Goal: Task Accomplishment & Management: Use online tool/utility

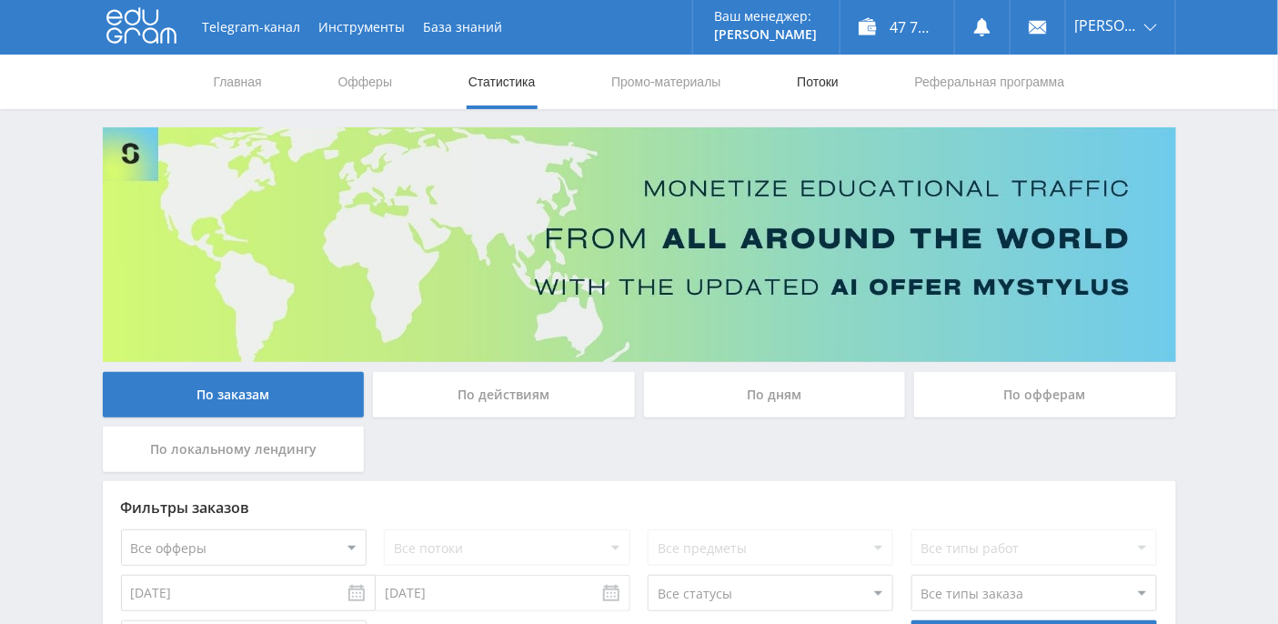
click at [834, 87] on link "Потоки" at bounding box center [817, 82] width 45 height 55
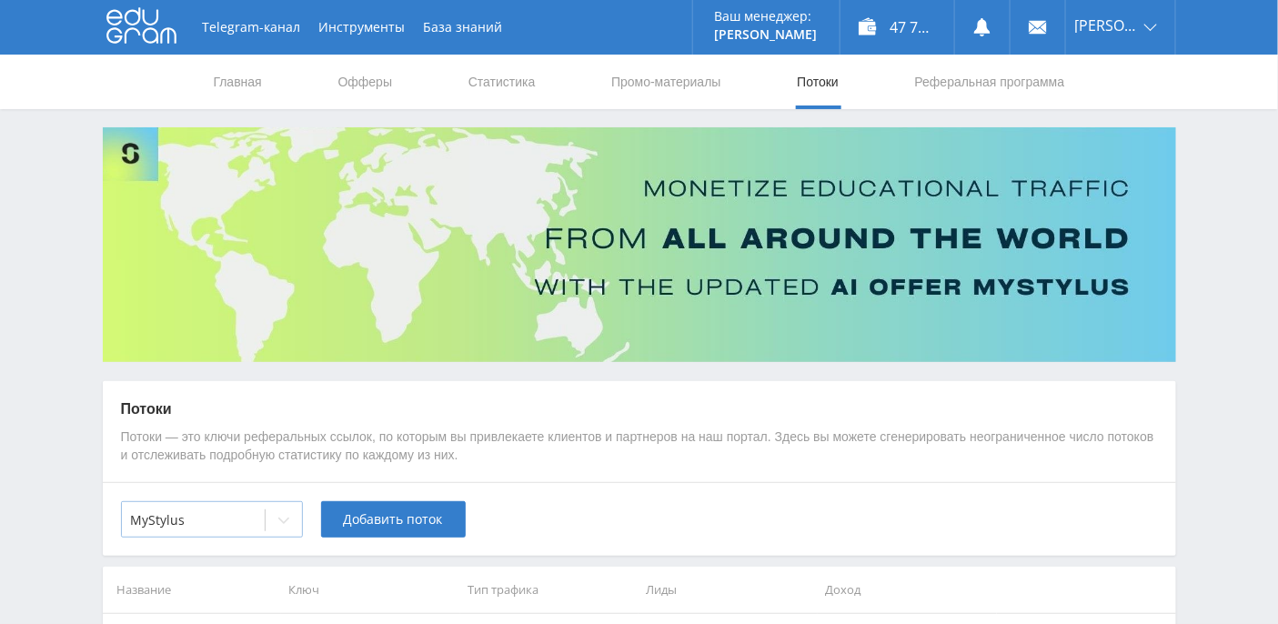
click at [274, 524] on div at bounding box center [284, 520] width 36 height 36
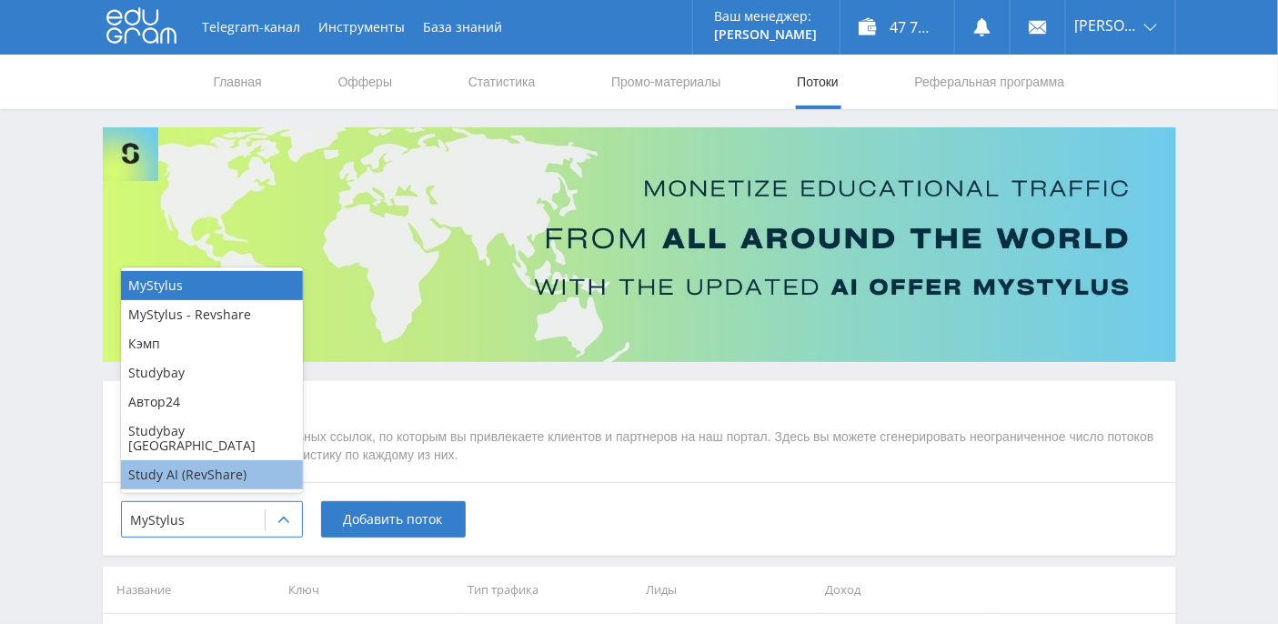
click at [218, 471] on div "Study AI (RevShare)" at bounding box center [212, 474] width 182 height 29
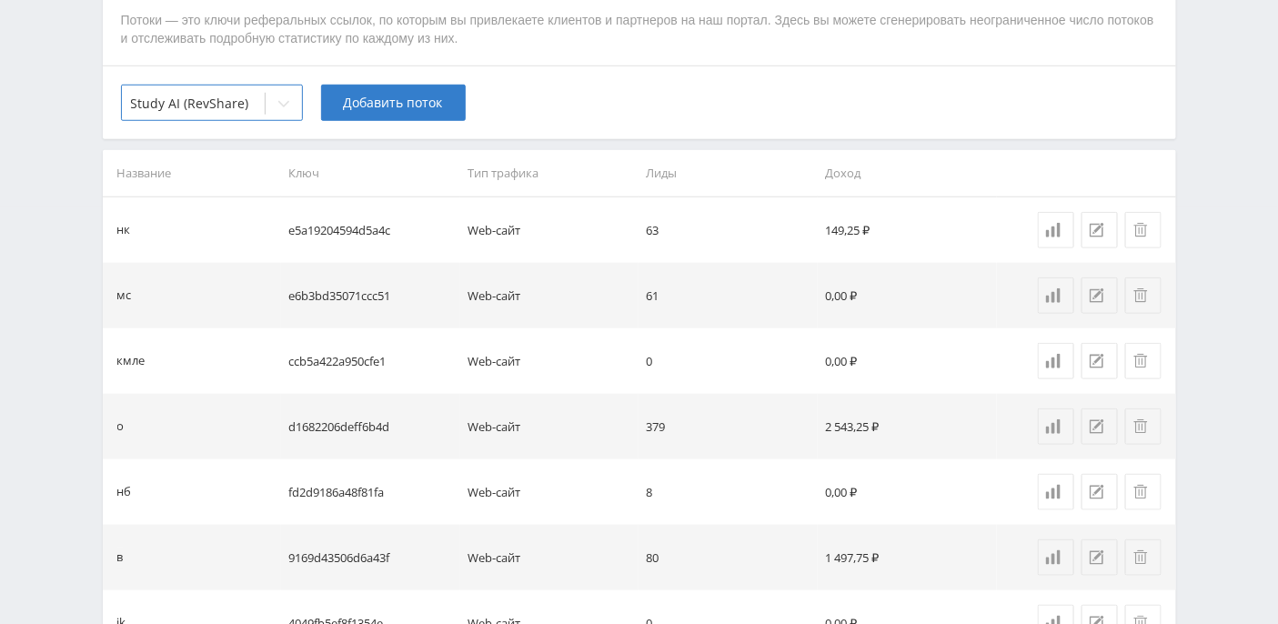
scroll to position [733, 0]
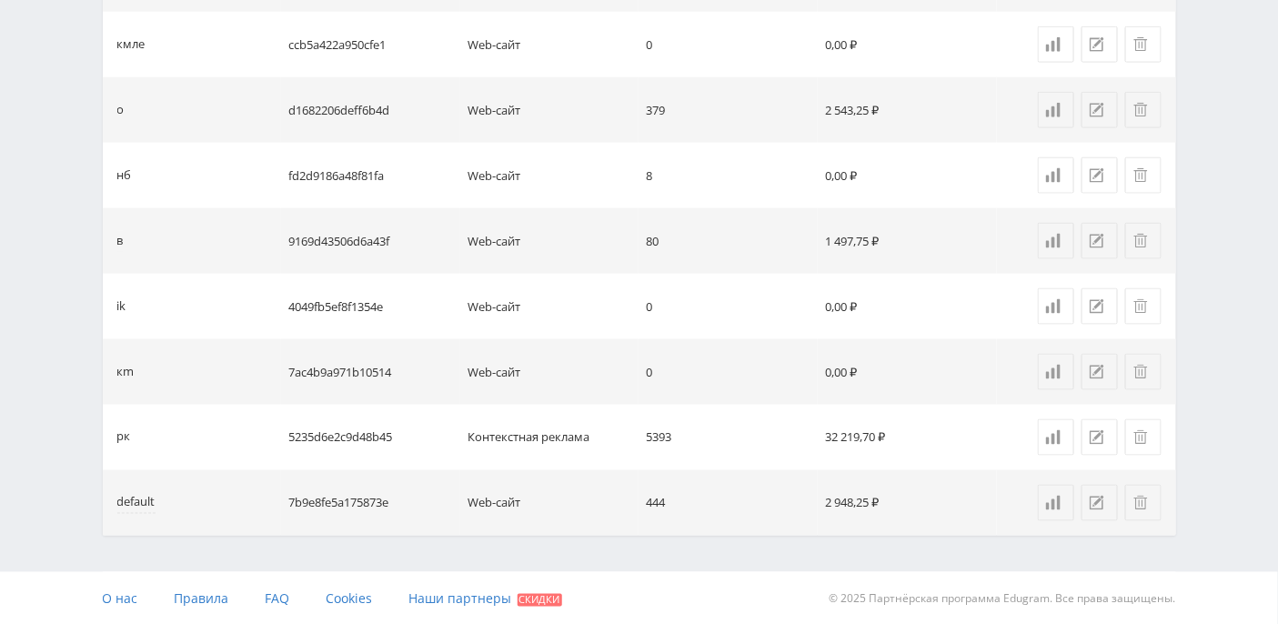
click at [132, 500] on div "default" at bounding box center [136, 503] width 38 height 21
click at [117, 432] on div "рк" at bounding box center [124, 437] width 14 height 21
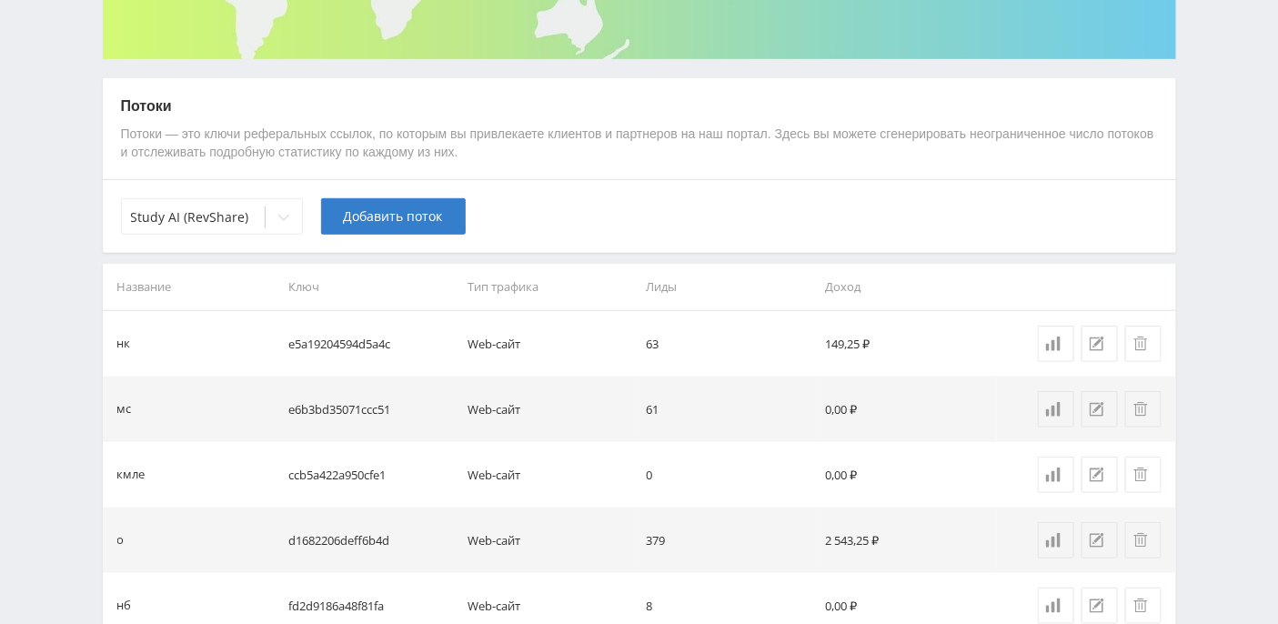
scroll to position [0, 0]
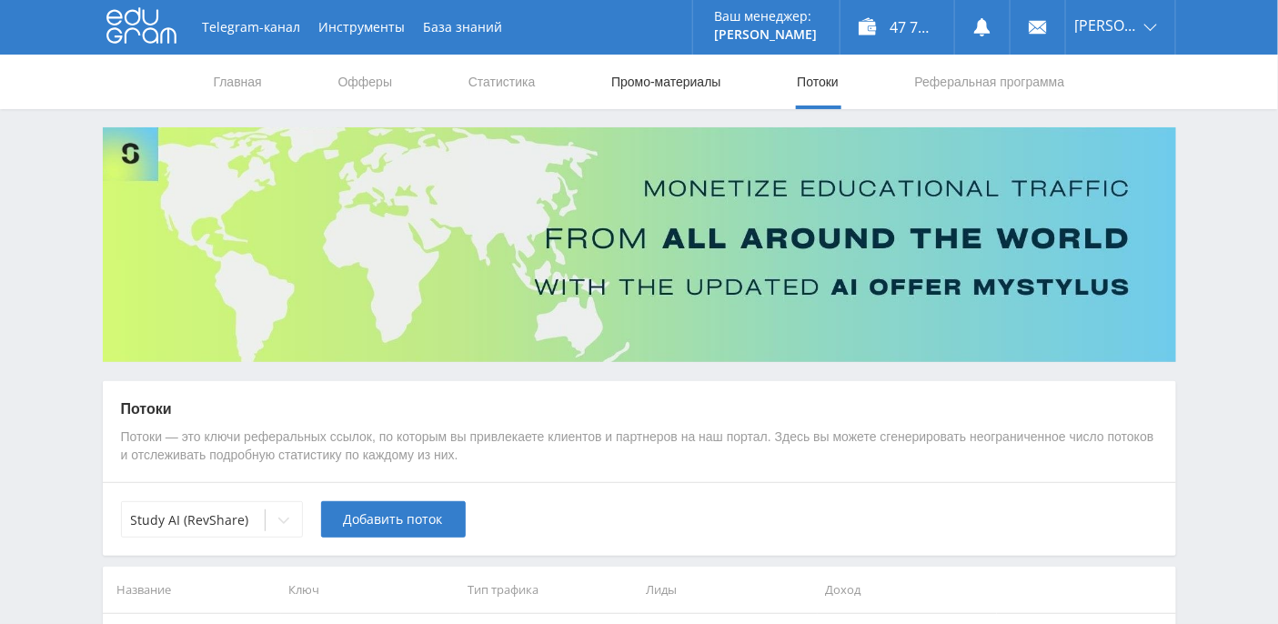
click at [653, 86] on link "Промо-материалы" at bounding box center [665, 82] width 113 height 55
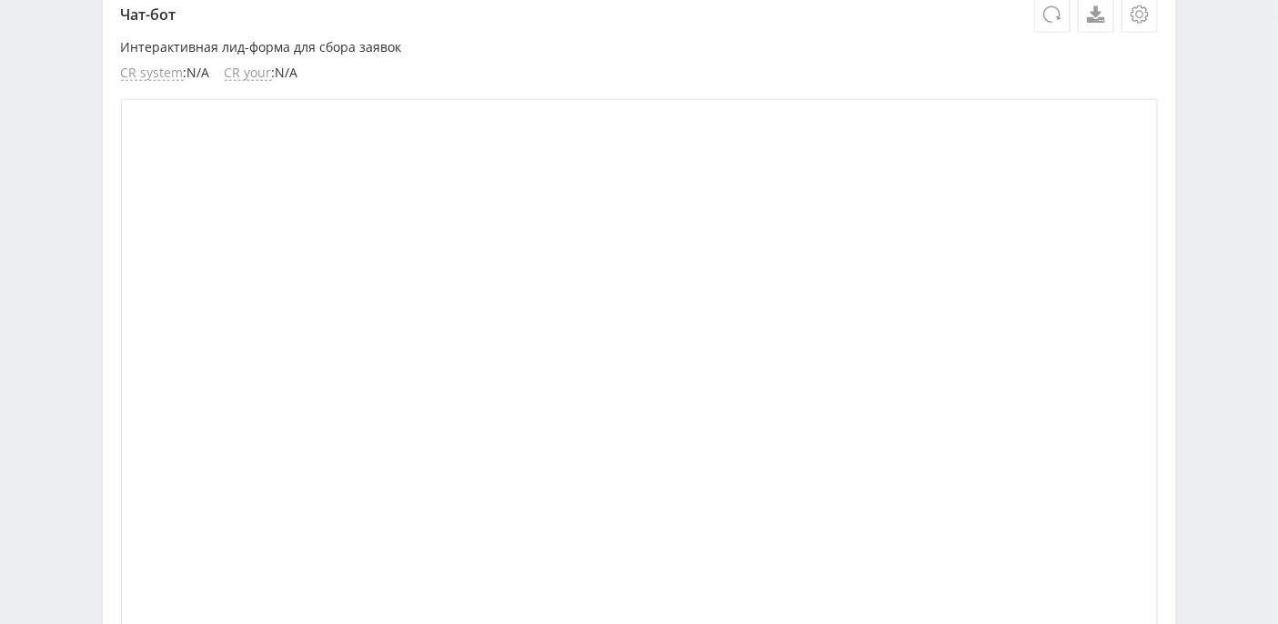
scroll to position [303, 0]
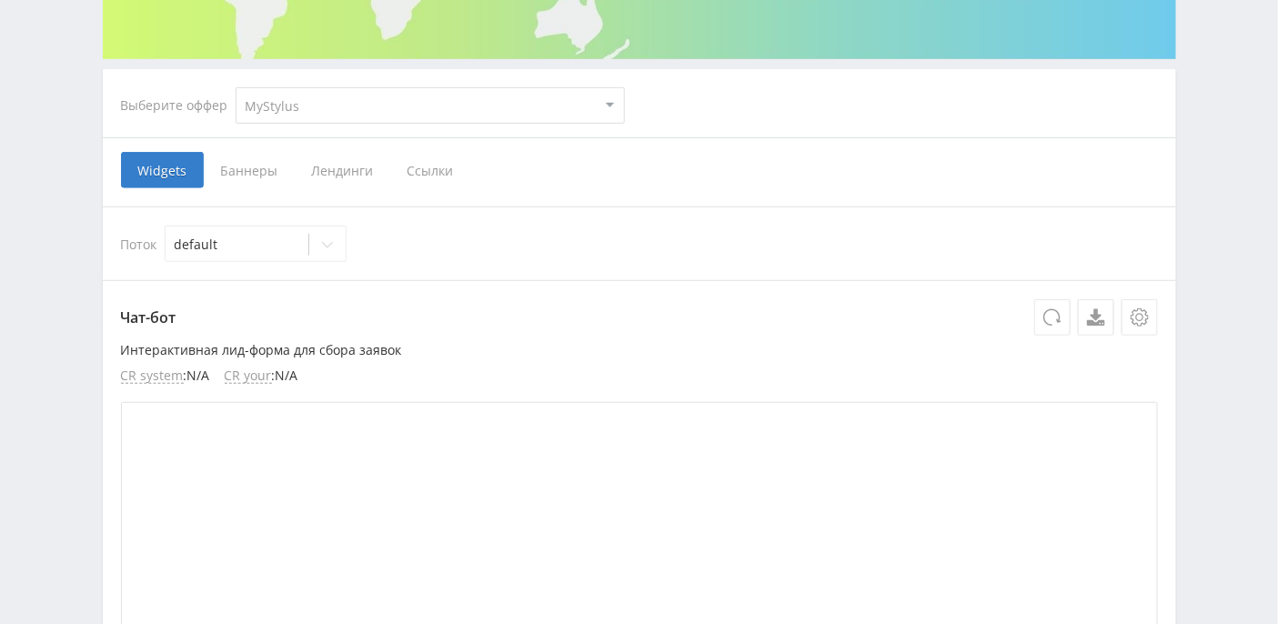
click at [616, 96] on select "MyStylus MyStylus - Revshare Кэмп Studybay Автор24 Studybay [GEOGRAPHIC_DATA] S…" at bounding box center [430, 105] width 389 height 36
select select "376"
click at [236, 87] on select "MyStylus MyStylus - Revshare Кэмп Studybay Автор24 Studybay [GEOGRAPHIC_DATA] S…" at bounding box center [430, 105] width 389 height 36
select select "376"
click at [232, 164] on span "Ссылки" at bounding box center [244, 170] width 81 height 36
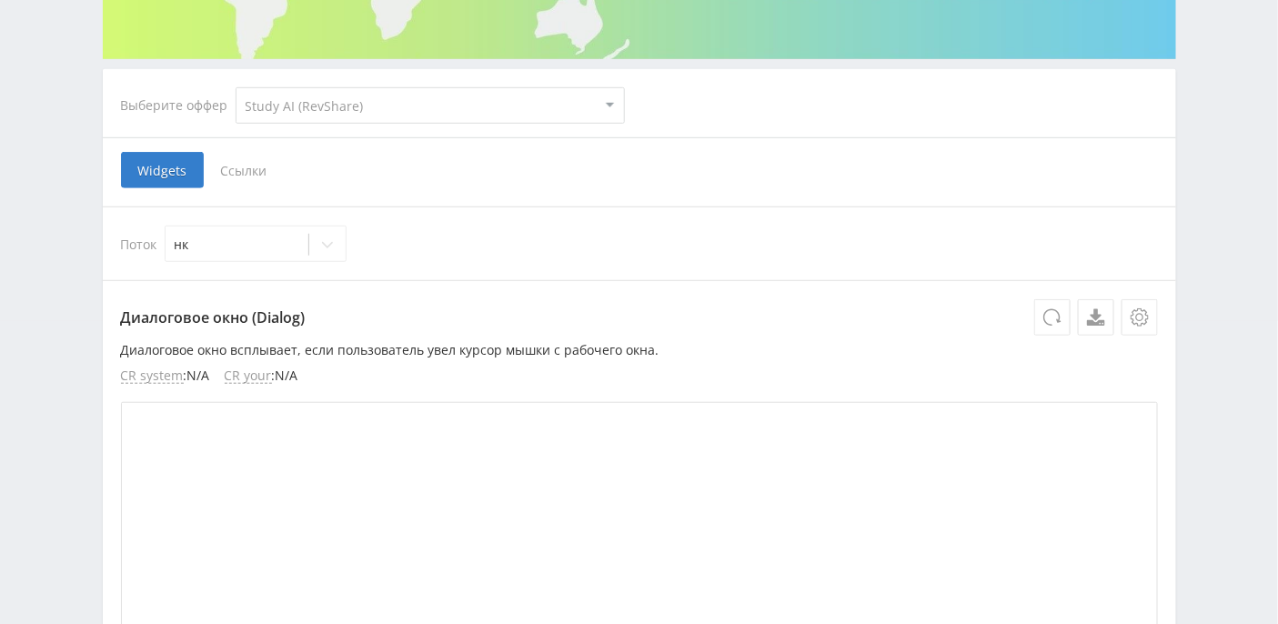
click at [0, 0] on input "Ссылки" at bounding box center [0, 0] width 0 height 0
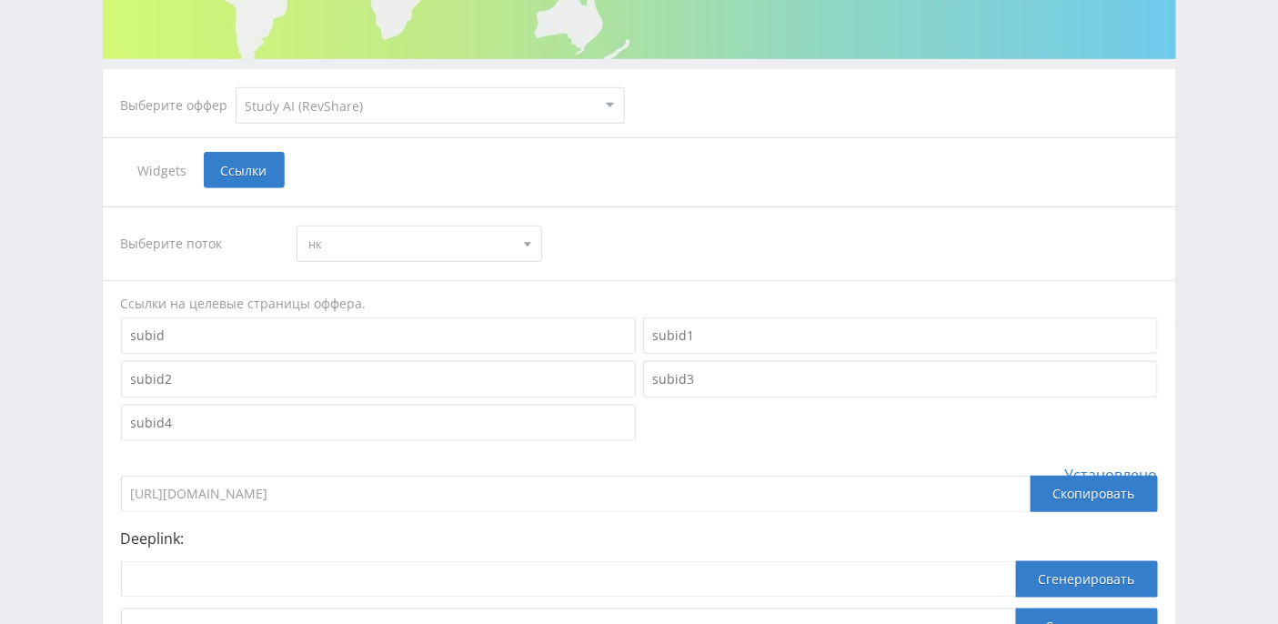
click at [528, 238] on div at bounding box center [527, 243] width 27 height 35
click at [348, 402] on button "рк" at bounding box center [419, 408] width 244 height 25
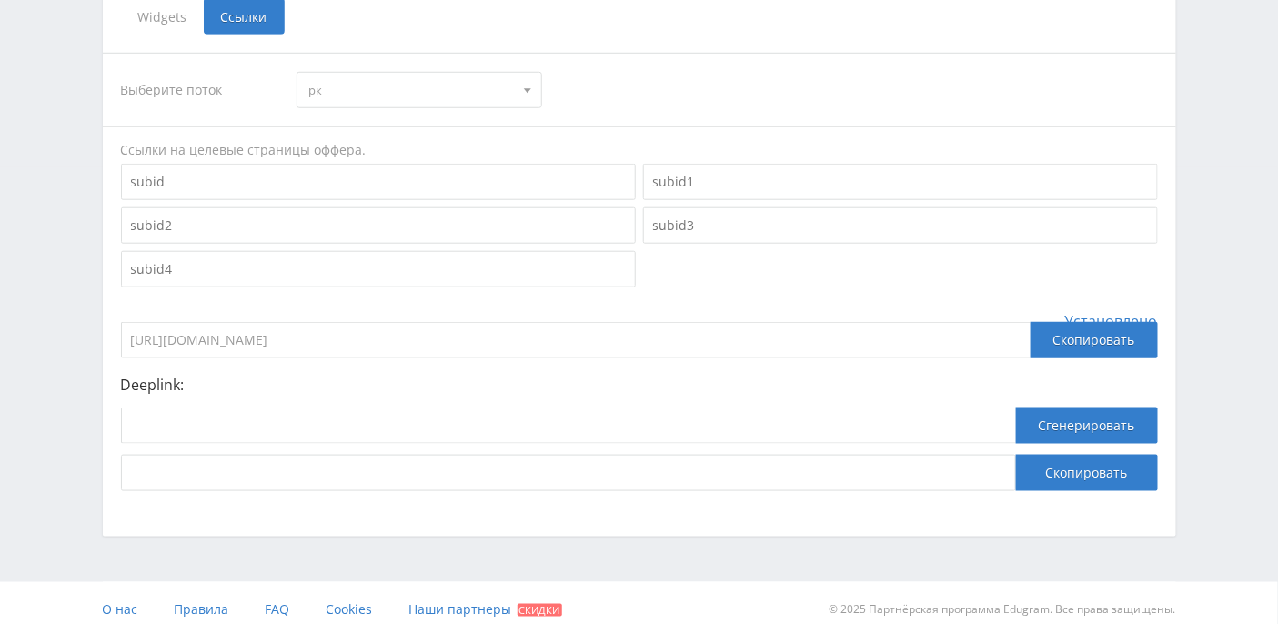
scroll to position [467, 0]
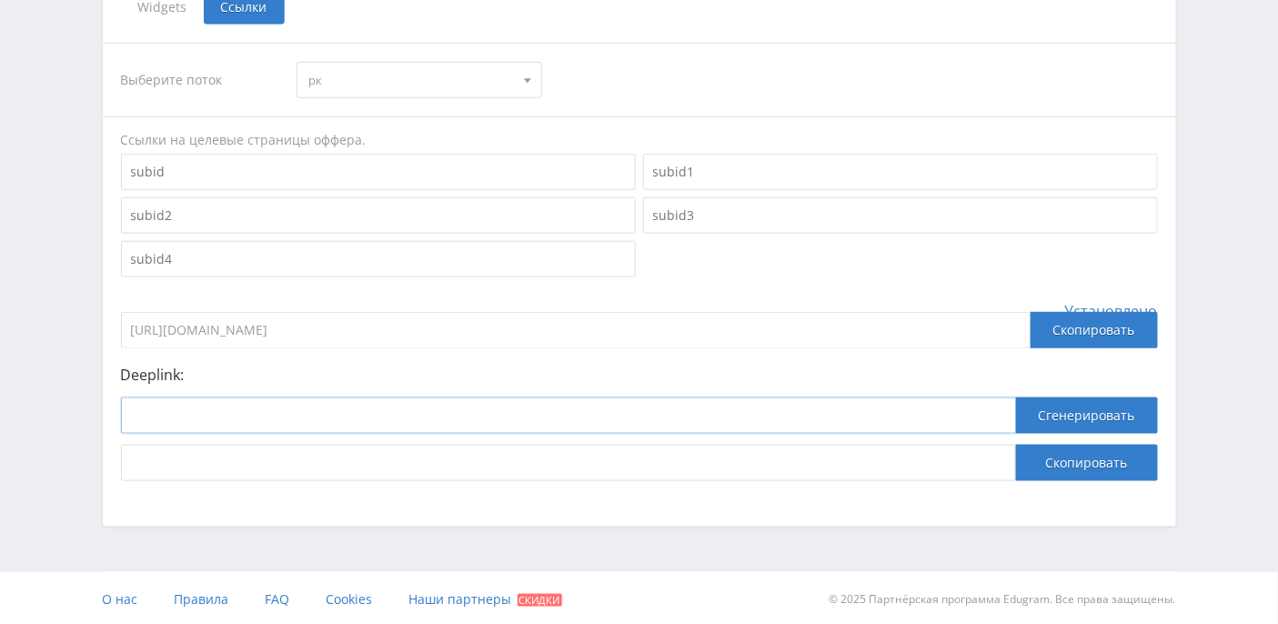
click at [277, 405] on input at bounding box center [568, 415] width 895 height 36
paste input "[URL]"
type input "[URL]"
click at [1103, 411] on button "Сгенерировать" at bounding box center [1087, 415] width 142 height 36
drag, startPoint x: 725, startPoint y: 452, endPoint x: 70, endPoint y: 449, distance: 654.9
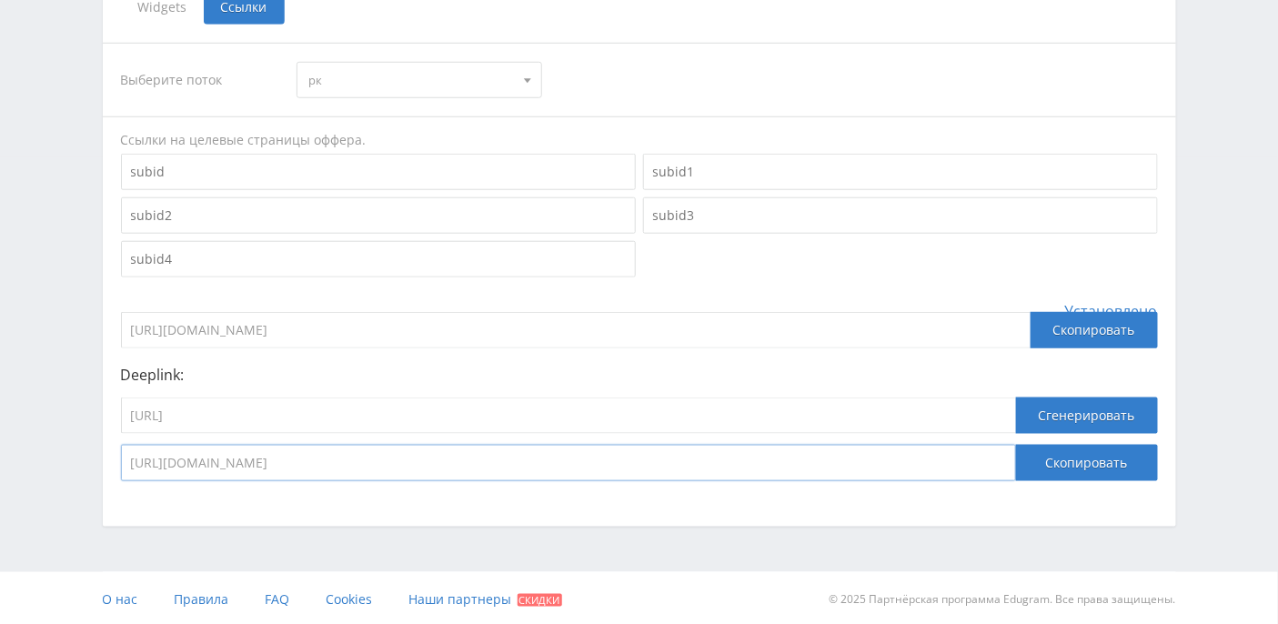
click at [70, 449] on div "Telegram-канал Инструменты База знаний Ваш менеджер: [PERSON_NAME] Online @edug…" at bounding box center [639, 79] width 1278 height 1093
click at [337, 81] on span "рк" at bounding box center [411, 80] width 206 height 35
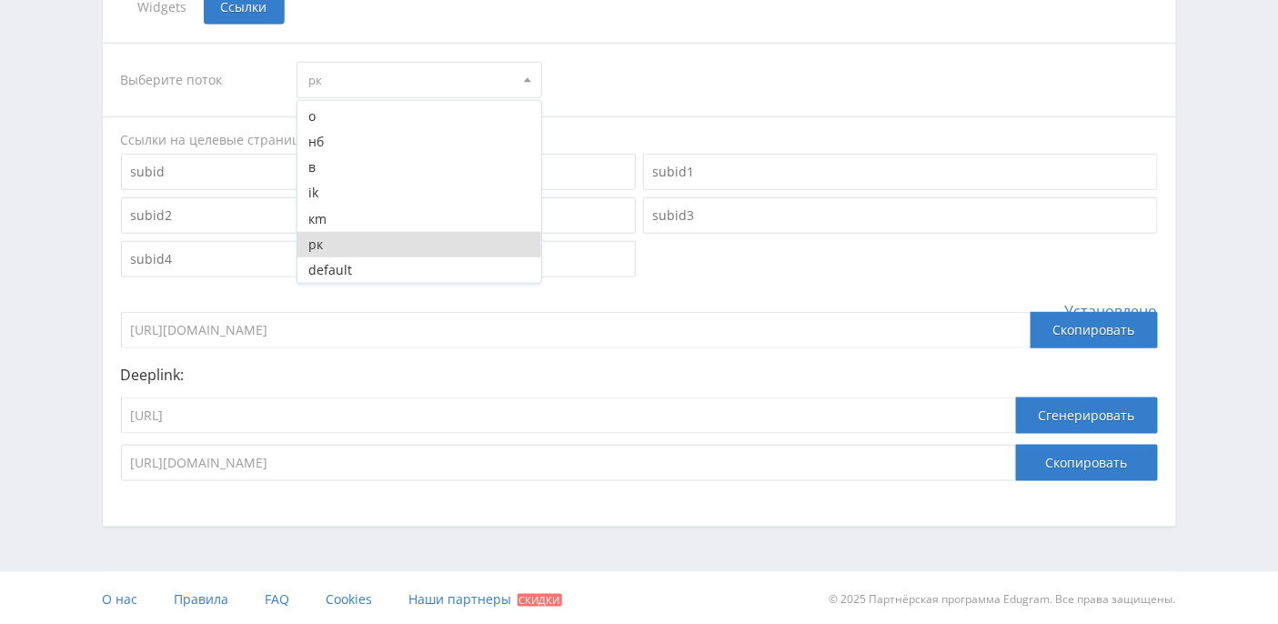
click at [81, 256] on div "Telegram-канал Инструменты База знаний Ваш менеджер: [PERSON_NAME] Online @edug…" at bounding box center [639, 79] width 1278 height 1093
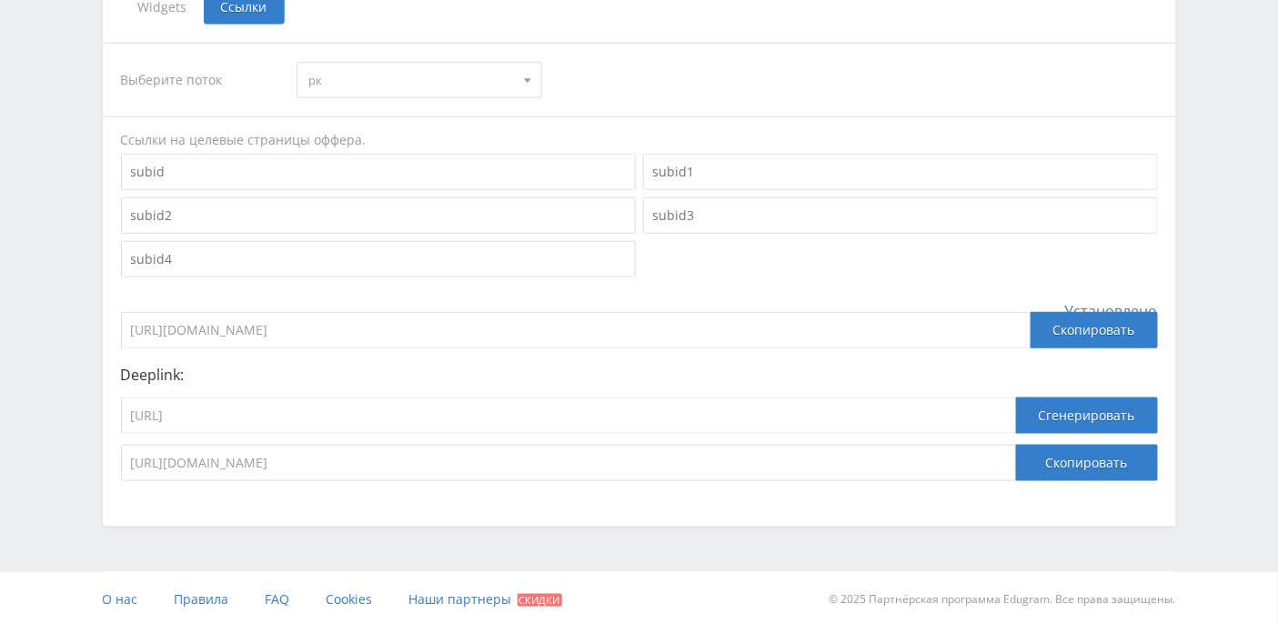
scroll to position [0, 0]
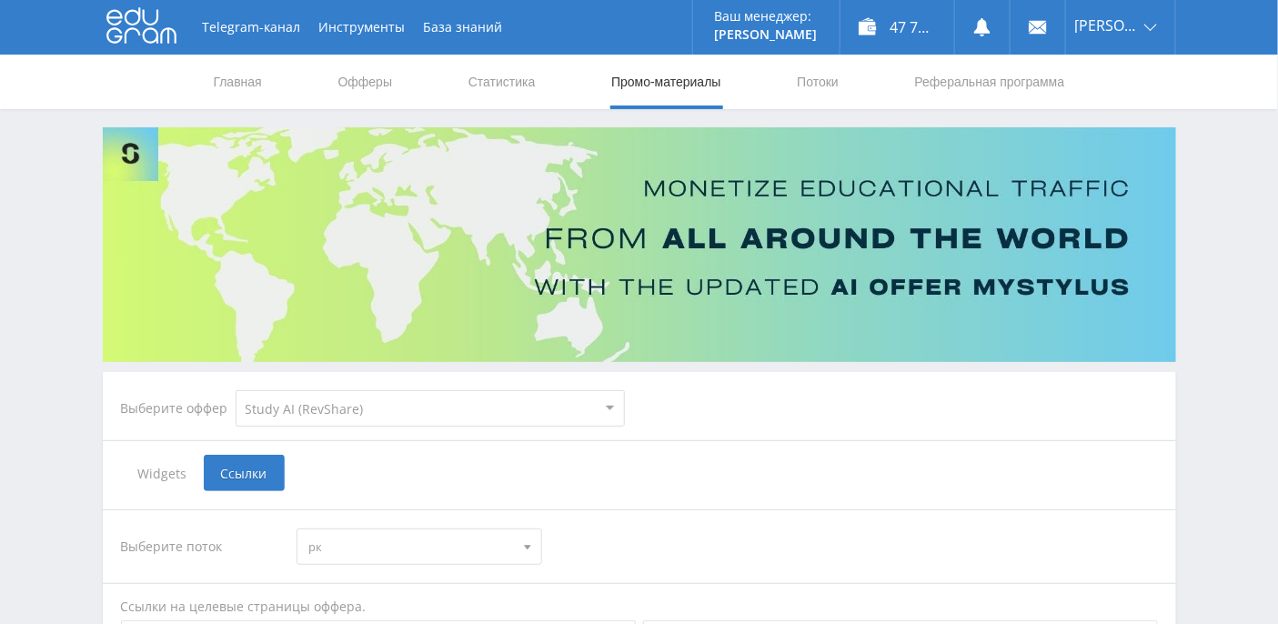
click at [854, 75] on nav "Главная Офферы Статистика Промо-материалы Потоки Реферальная программа" at bounding box center [639, 82] width 855 height 55
click at [840, 79] on link "Потоки" at bounding box center [817, 82] width 45 height 55
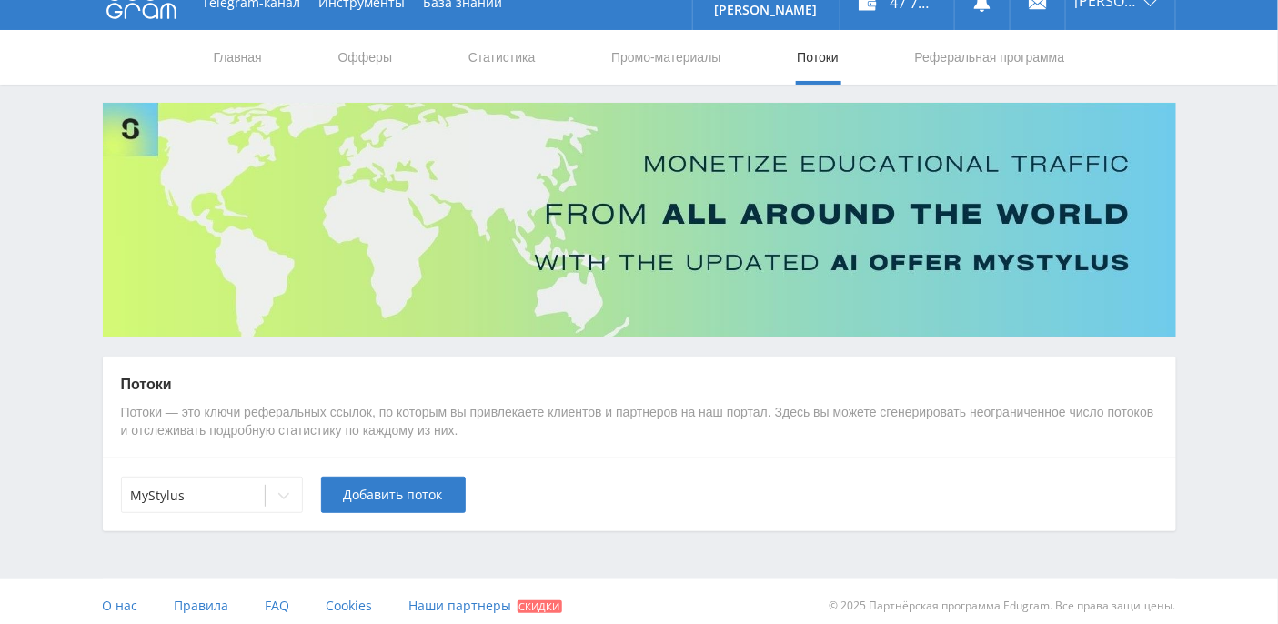
scroll to position [32, 0]
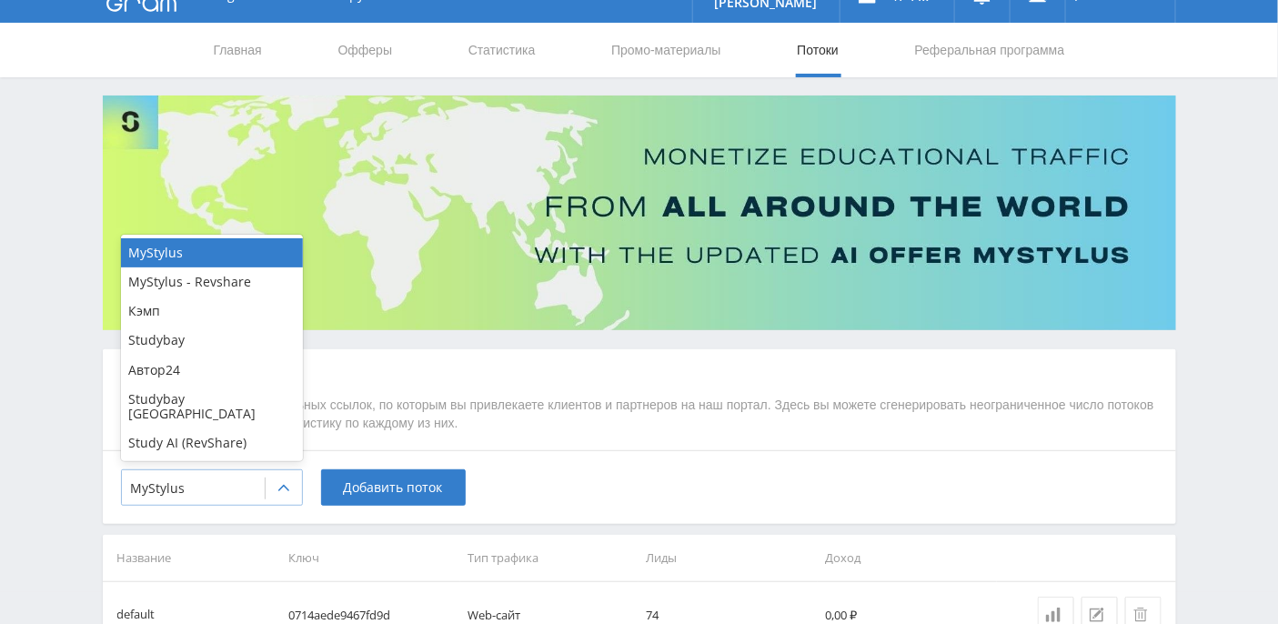
click at [280, 494] on div at bounding box center [284, 488] width 36 height 36
click at [219, 443] on div "Study AI (RevShare)" at bounding box center [212, 442] width 182 height 29
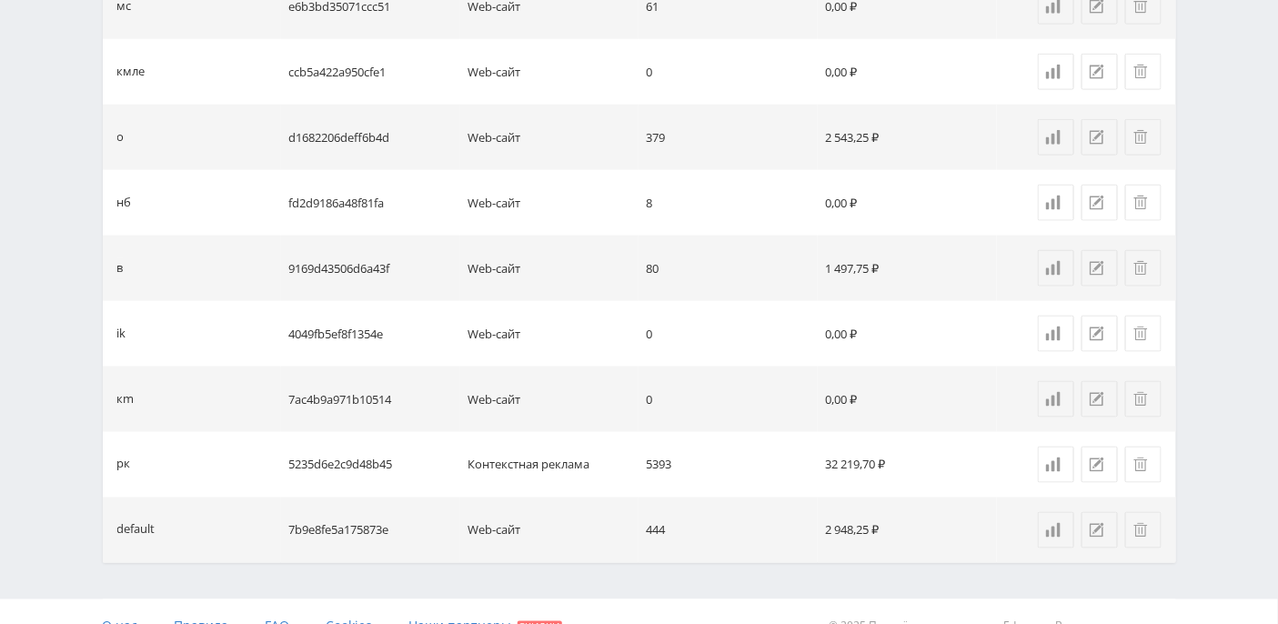
scroll to position [733, 0]
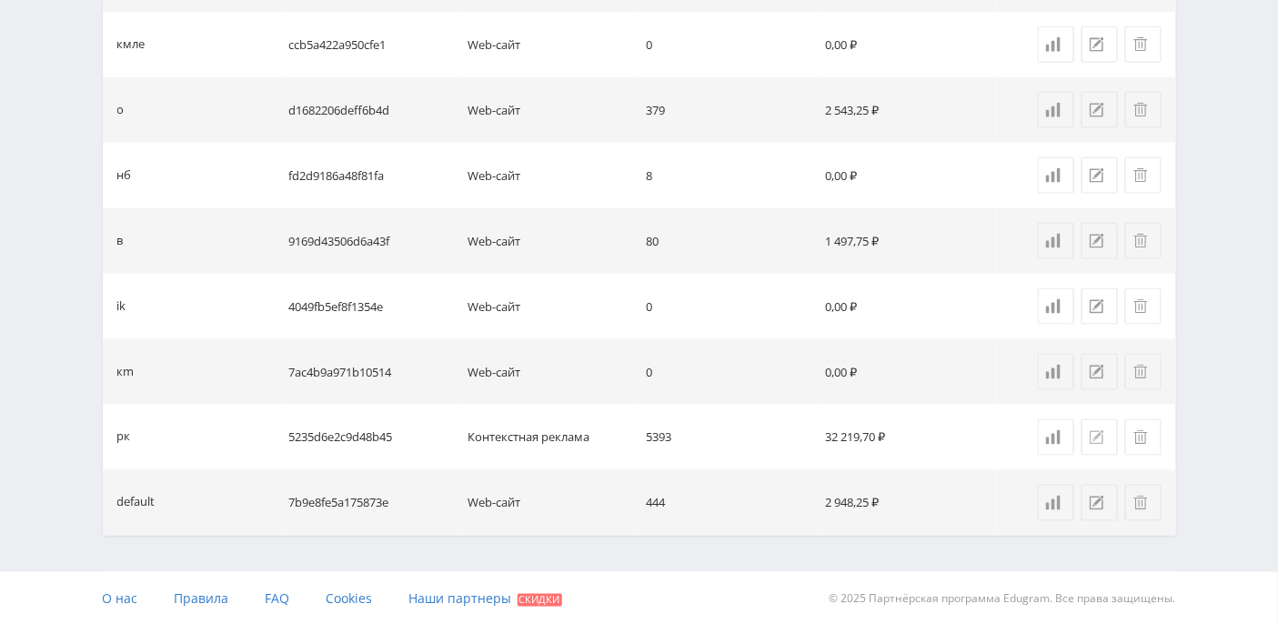
click at [1097, 437] on icon at bounding box center [1097, 437] width 15 height 15
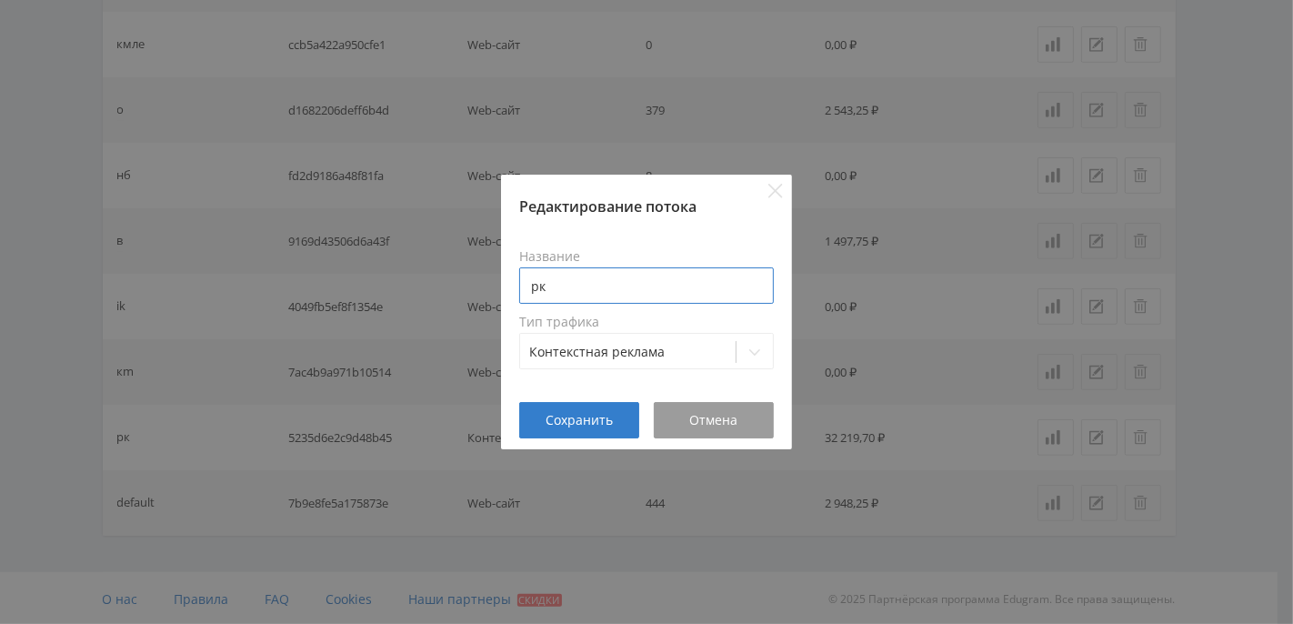
click at [586, 288] on input "рк" at bounding box center [646, 285] width 255 height 36
click at [590, 425] on span "Сохранить" at bounding box center [579, 420] width 67 height 15
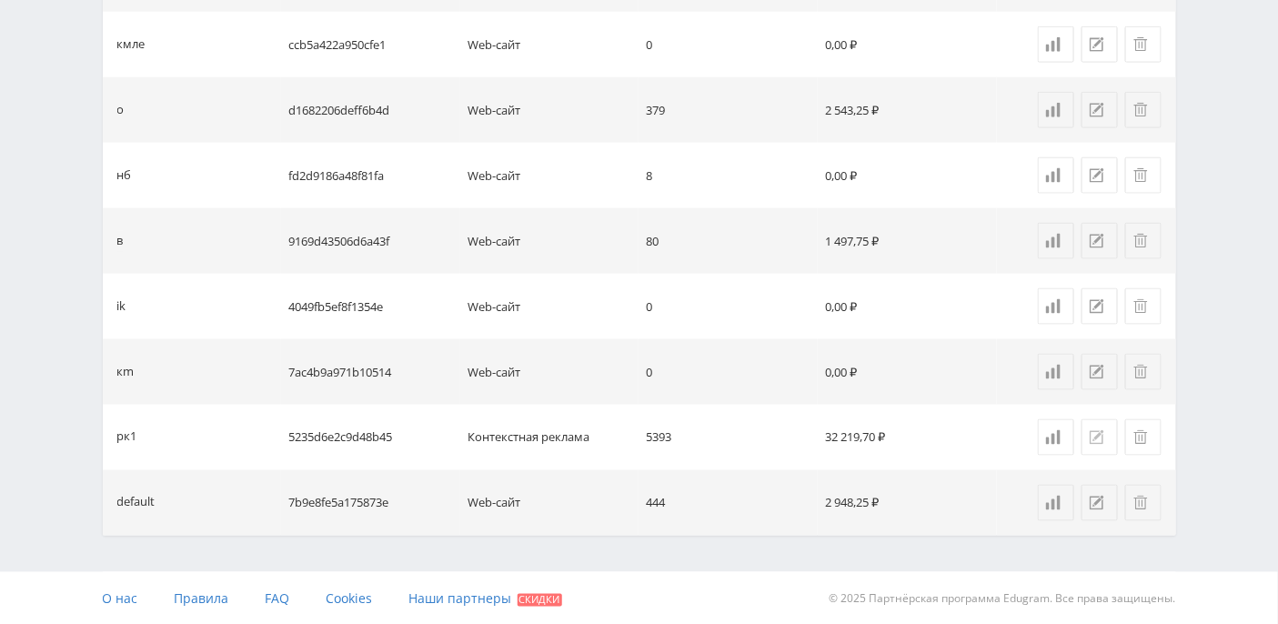
click at [1091, 437] on icon at bounding box center [1097, 437] width 15 height 15
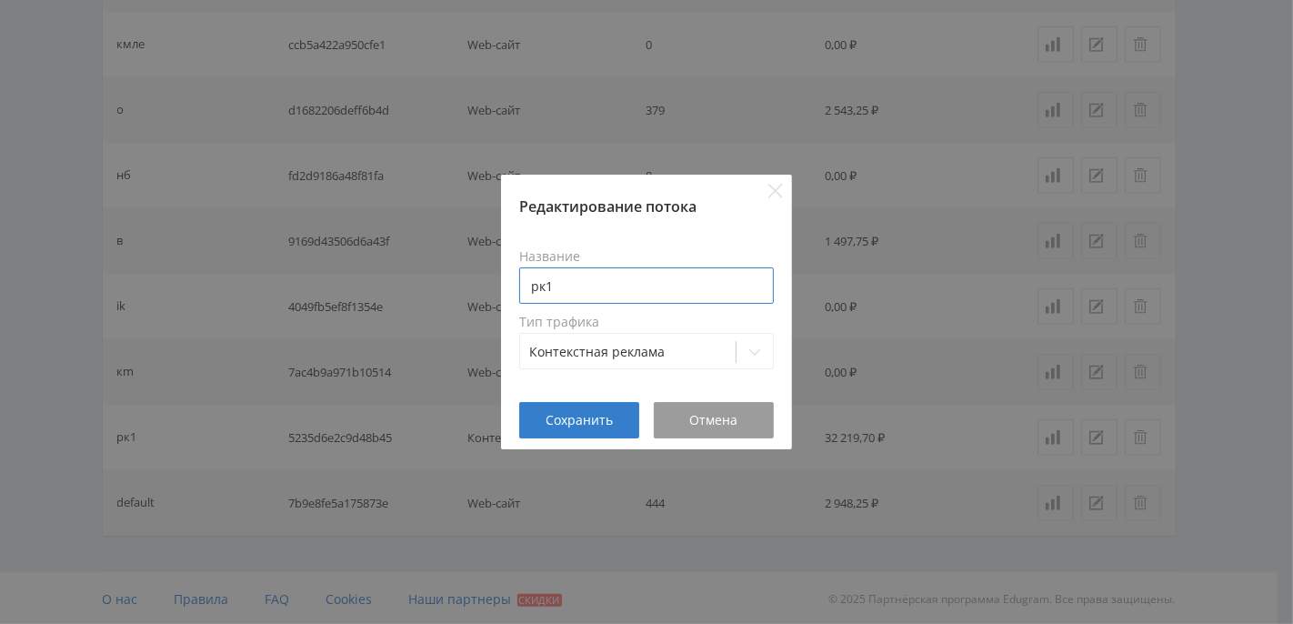
click at [574, 289] on input "рк1" at bounding box center [646, 285] width 255 height 36
type input "рк"
click at [628, 408] on button "Сохранить" at bounding box center [579, 420] width 120 height 36
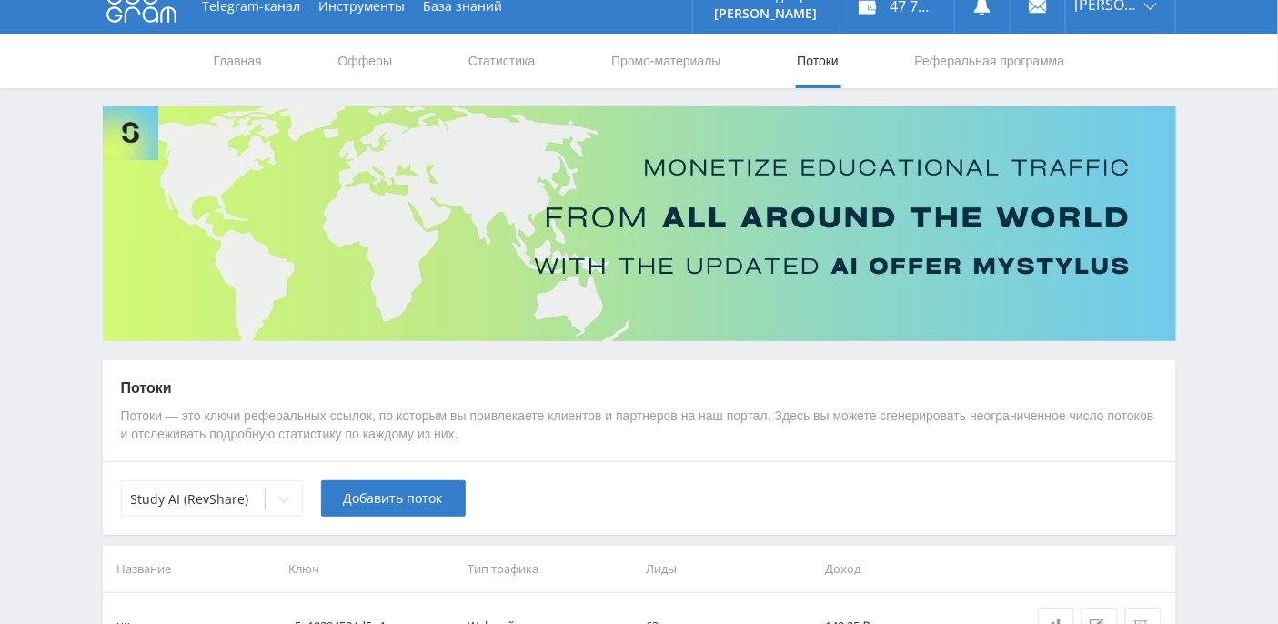
scroll to position [0, 0]
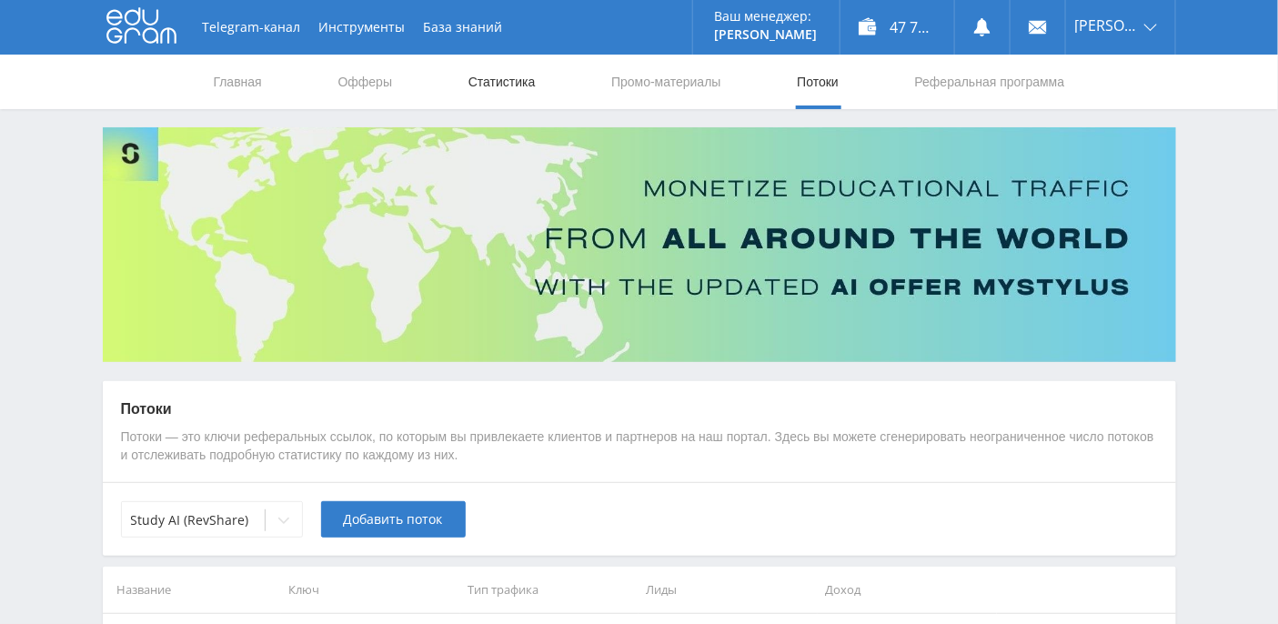
click at [518, 77] on link "Статистика" at bounding box center [502, 82] width 71 height 55
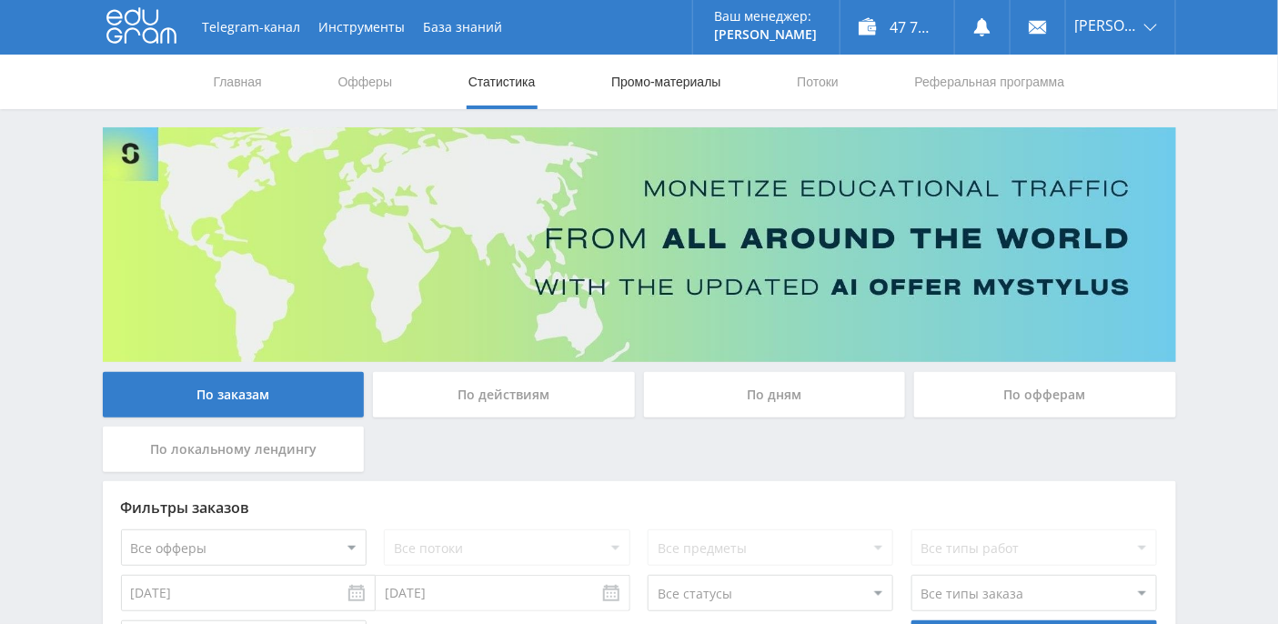
click at [696, 78] on link "Промо-материалы" at bounding box center [665, 82] width 113 height 55
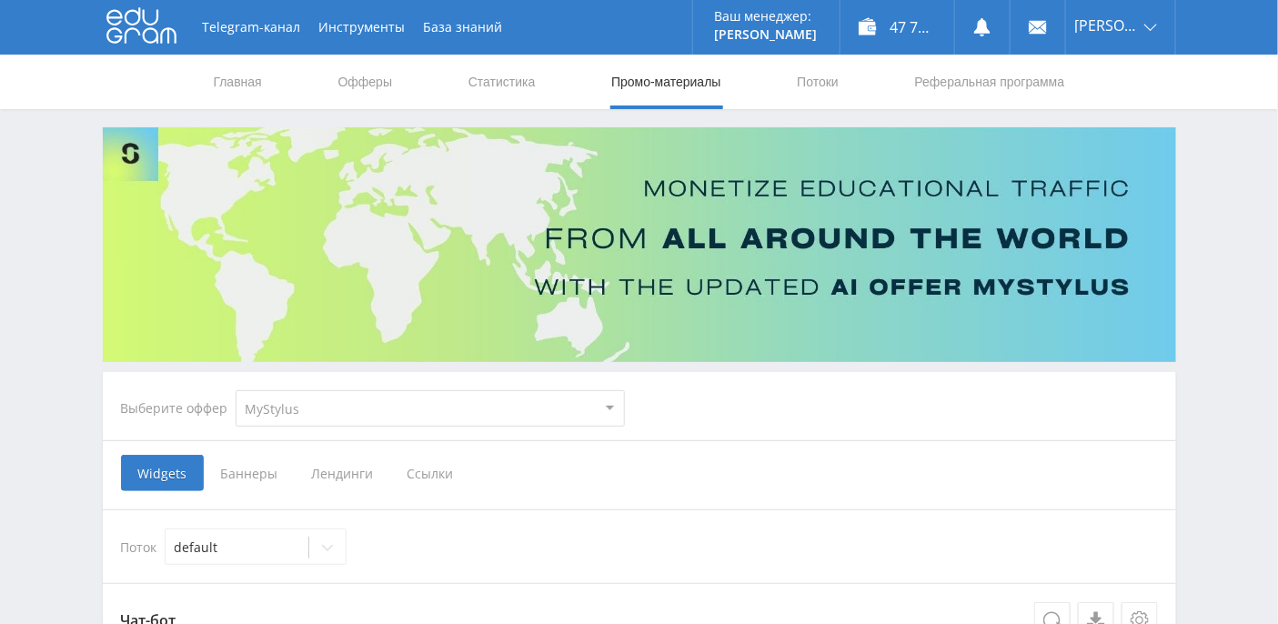
scroll to position [303, 0]
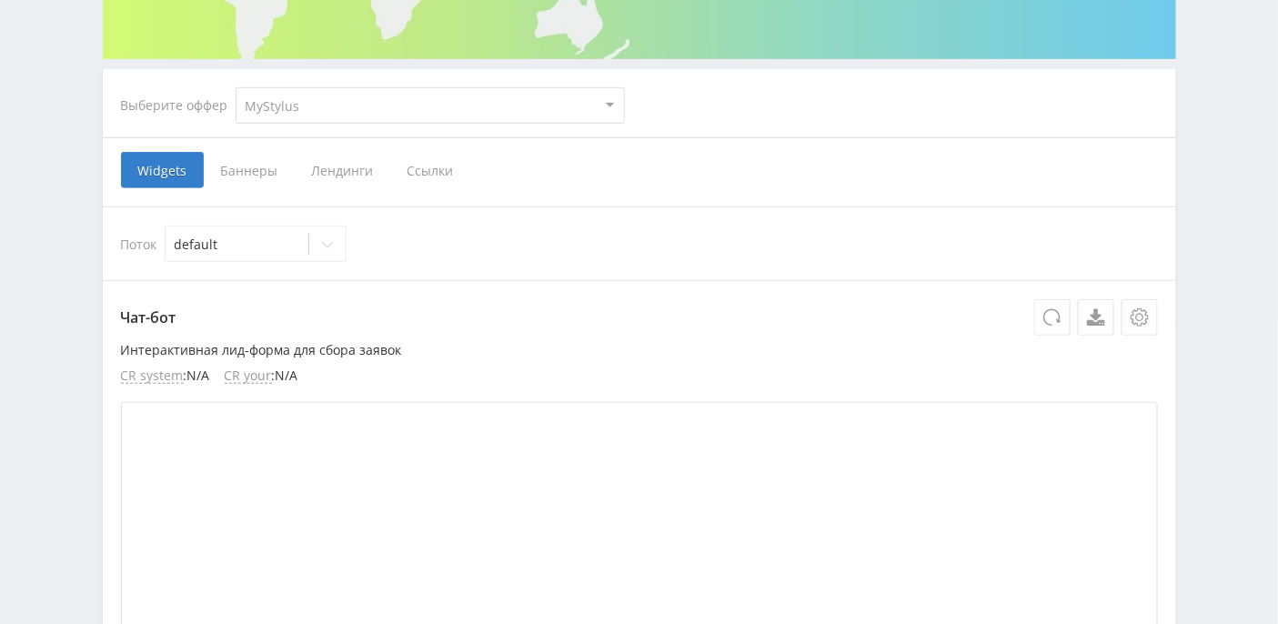
click at [388, 111] on select "MyStylus MyStylus - Revshare Кэмп Studybay Автор24 Studybay [GEOGRAPHIC_DATA] S…" at bounding box center [430, 105] width 389 height 36
select select "376"
click at [236, 87] on select "MyStylus MyStylus - Revshare Кэмп Studybay Автор24 Studybay [GEOGRAPHIC_DATA] S…" at bounding box center [430, 105] width 389 height 36
select select "376"
click at [265, 169] on span "Ссылки" at bounding box center [244, 170] width 81 height 36
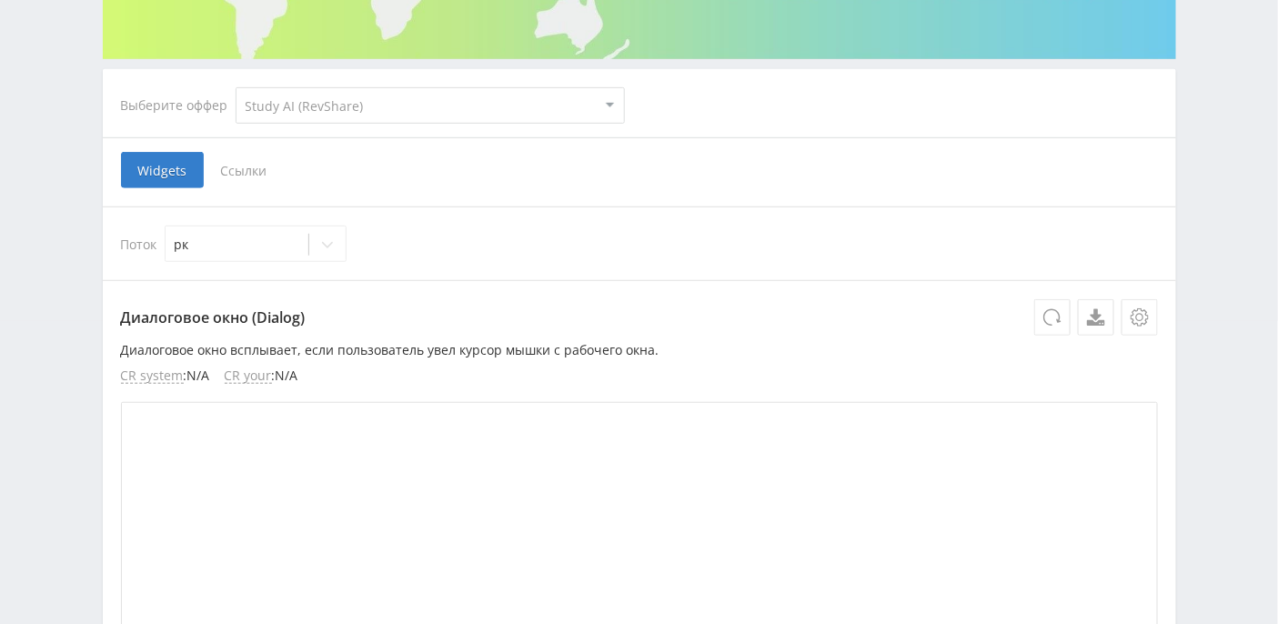
click at [0, 0] on input "Ссылки" at bounding box center [0, 0] width 0 height 0
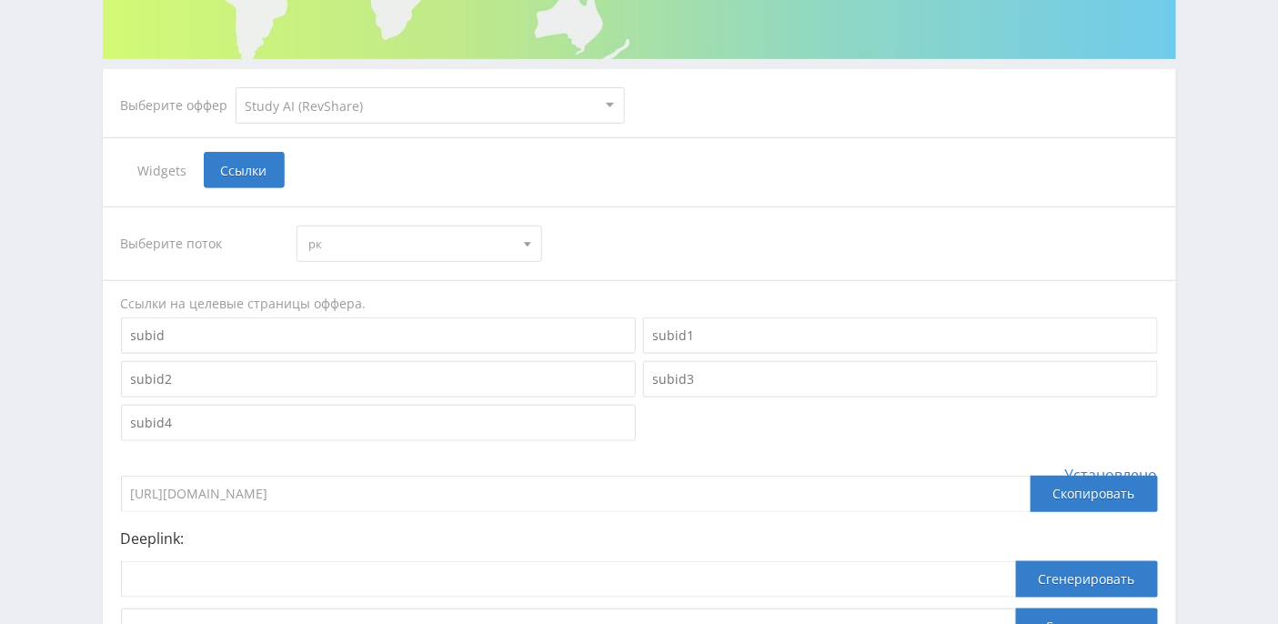
scroll to position [467, 0]
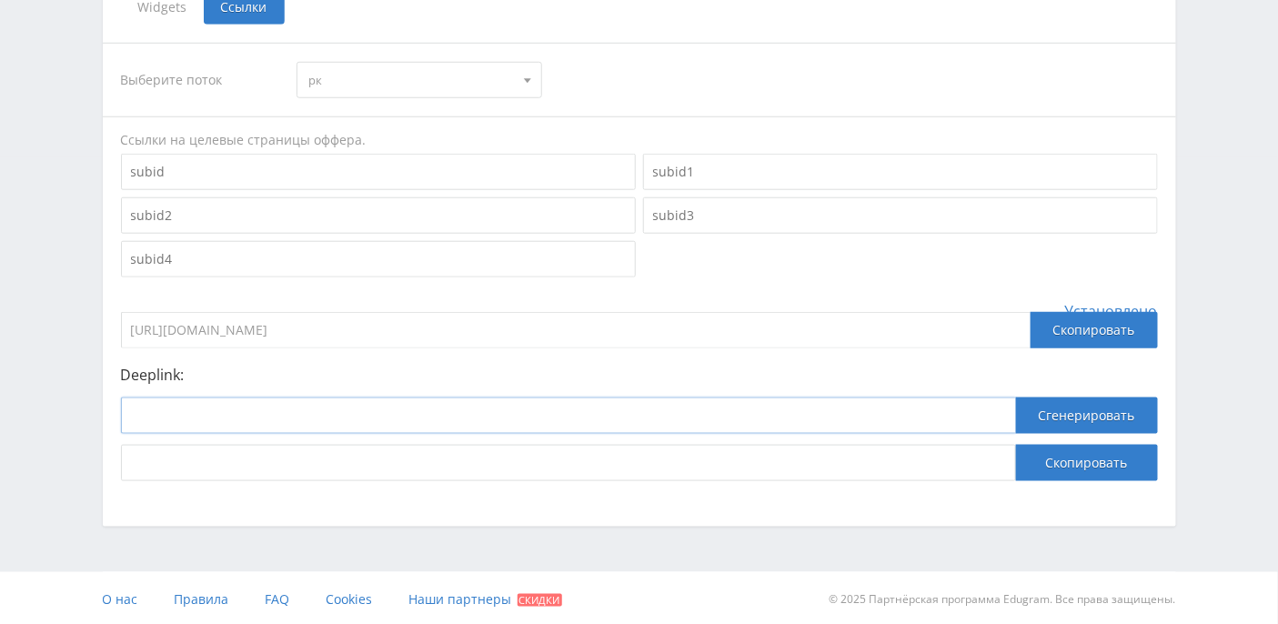
click at [220, 401] on input at bounding box center [568, 415] width 895 height 36
paste input "[URL]"
click at [489, 348] on div "Выберите поток рк рк нк мс [GEOGRAPHIC_DATA] о нб в ik кm default Ссылки на цел…" at bounding box center [639, 262] width 1037 height 438
click at [484, 411] on input "[URL]" at bounding box center [568, 415] width 895 height 36
type input "[URL]"
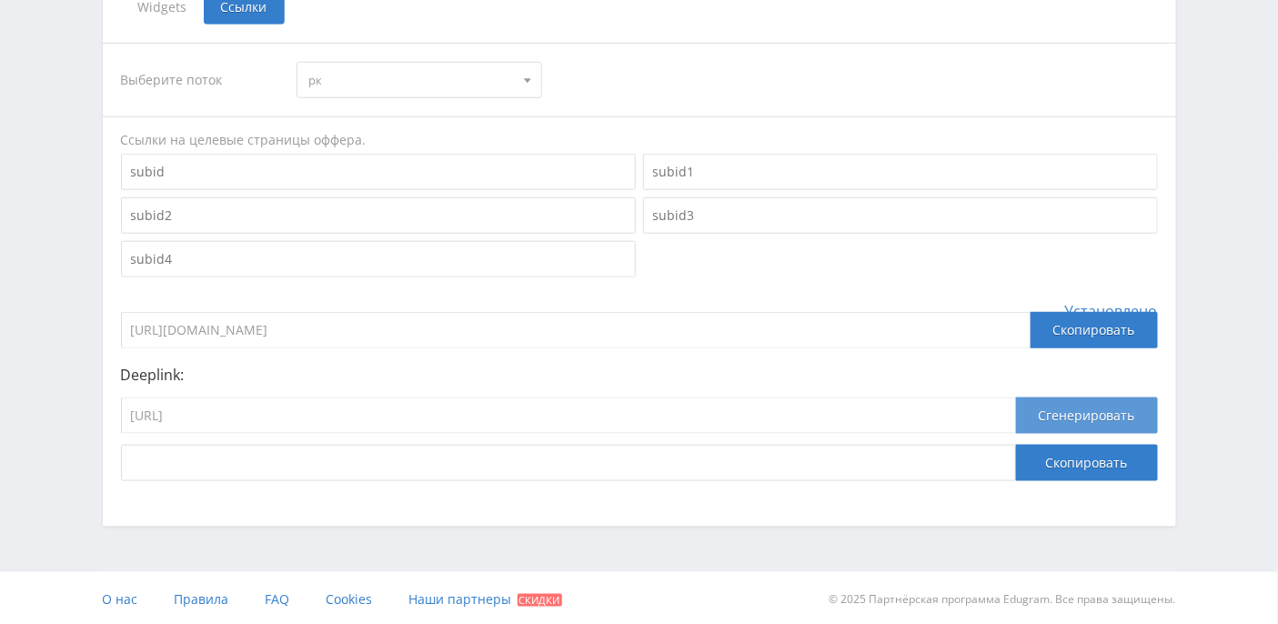
click at [1057, 400] on button "Сгенерировать" at bounding box center [1087, 415] width 142 height 36
drag, startPoint x: 703, startPoint y: 455, endPoint x: 38, endPoint y: 455, distance: 664.9
click at [38, 455] on div "Telegram-канал Инструменты База знаний Ваш менеджер: [PERSON_NAME] Online @edug…" at bounding box center [639, 79] width 1278 height 1093
